Goal: Task Accomplishment & Management: Manage account settings

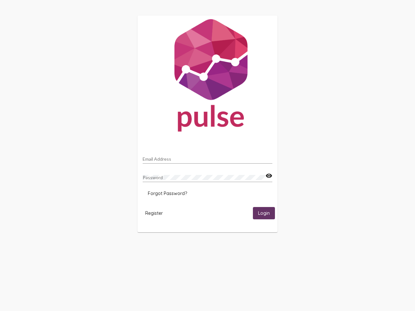
click at [207, 157] on input "Email Address" at bounding box center [208, 159] width 130 height 5
click at [269, 176] on mat-icon "visibility" at bounding box center [268, 176] width 7 height 8
click at [167, 193] on span "Forgot Password?" at bounding box center [167, 194] width 39 height 6
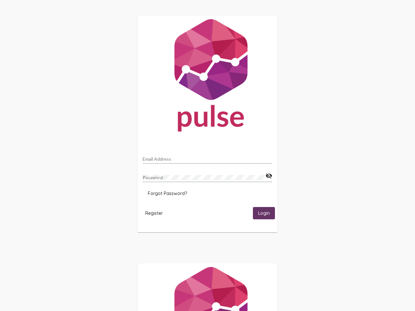
click at [154, 213] on span "Register" at bounding box center [154, 213] width 18 height 6
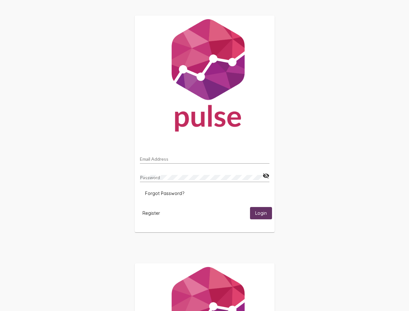
click at [264, 213] on html "Email Address Password visibility_off Forgot Password? Register Login" at bounding box center [204, 210] width 409 height 420
